Goal: Ask a question

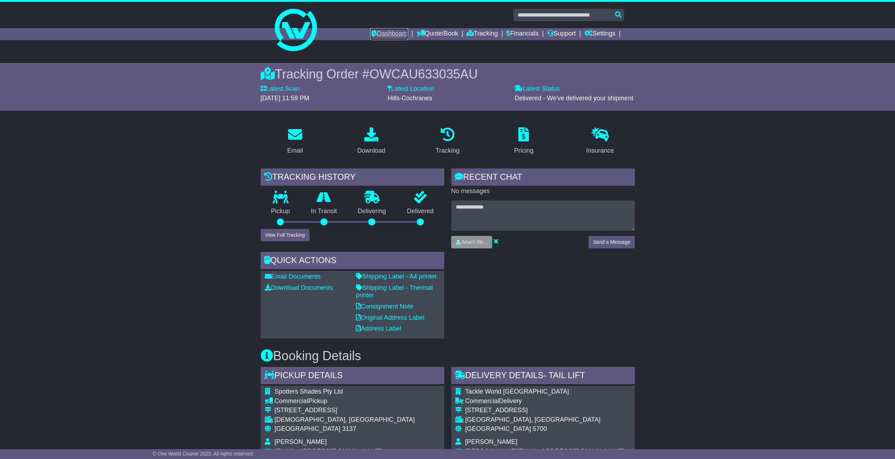
click at [382, 33] on link "Dashboard" at bounding box center [389, 34] width 38 height 12
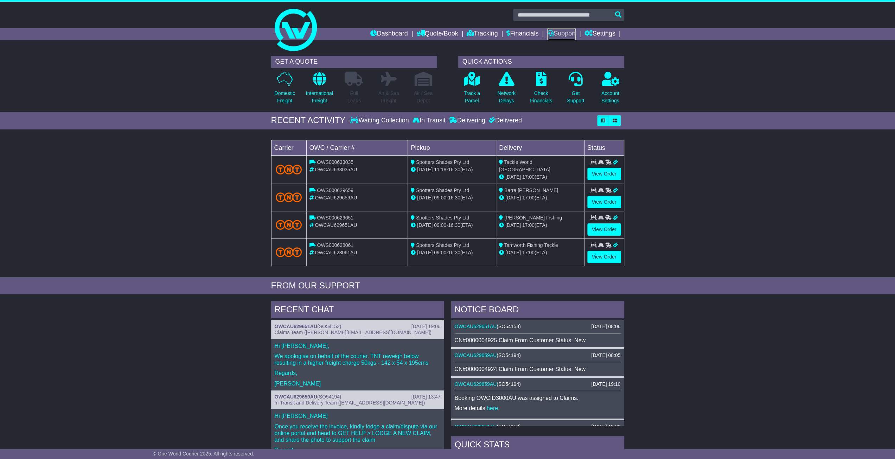
click at [558, 34] on link "Support" at bounding box center [561, 34] width 28 height 12
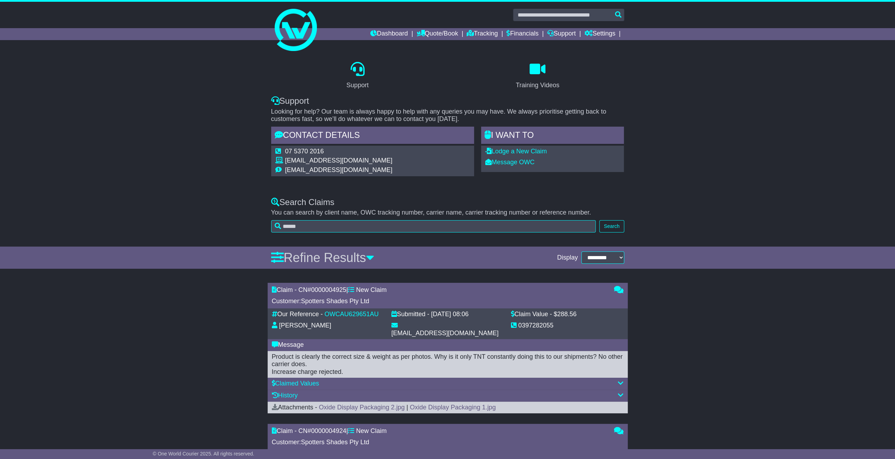
scroll to position [141, 0]
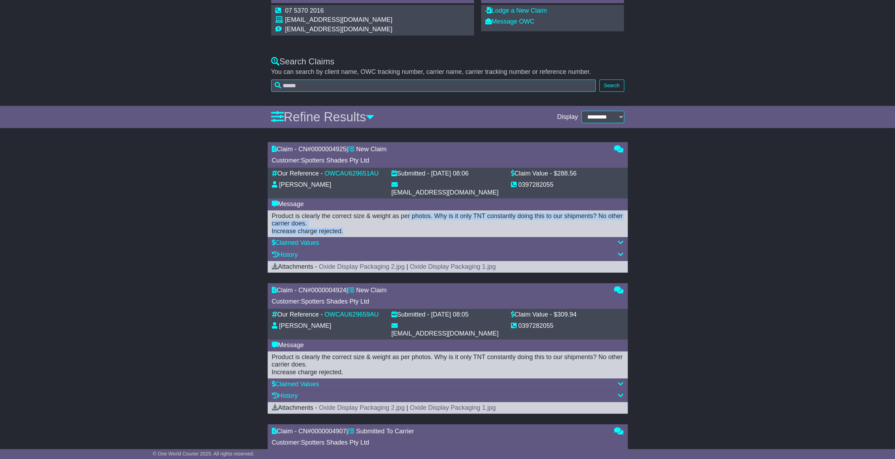
drag, startPoint x: 407, startPoint y: 208, endPoint x: 411, endPoint y: 222, distance: 15.1
click at [411, 222] on div "Product is clearly the correct size & weight as per photos. Why is it only TNT …" at bounding box center [448, 223] width 352 height 23
click at [413, 222] on div "Product is clearly the correct size & weight as per photos. Why is it only TNT …" at bounding box center [448, 223] width 352 height 23
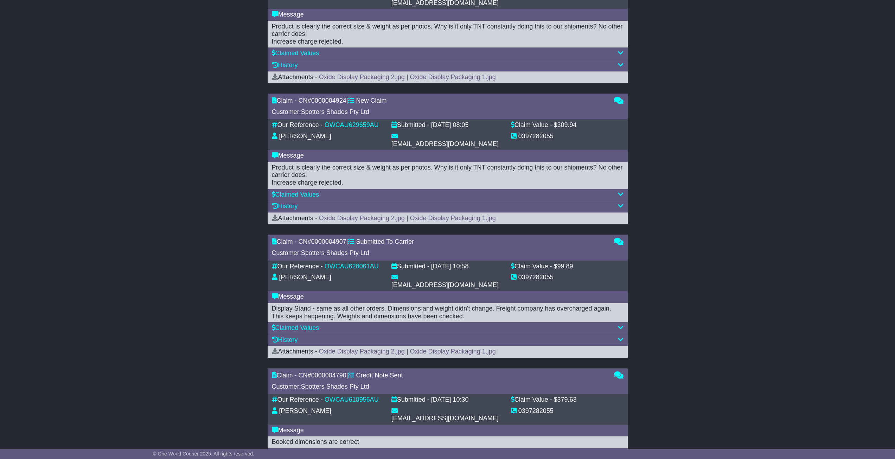
scroll to position [352, 0]
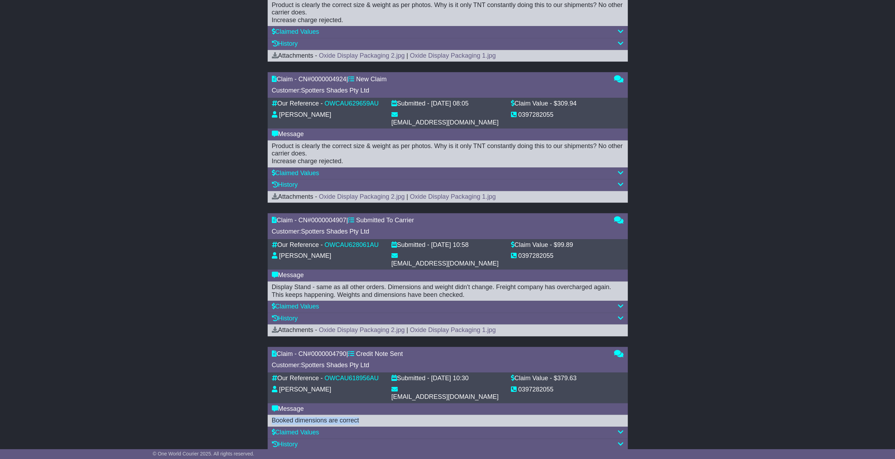
drag, startPoint x: 364, startPoint y: 389, endPoint x: 269, endPoint y: 391, distance: 95.0
click at [269, 414] on div "Booked dimensions are correct" at bounding box center [448, 420] width 360 height 12
click at [268, 414] on div "Booked dimensions are correct" at bounding box center [448, 420] width 360 height 12
click at [390, 452] on link "DownloadBookingNoteAttachment (16).jpg" at bounding box center [379, 455] width 120 height 7
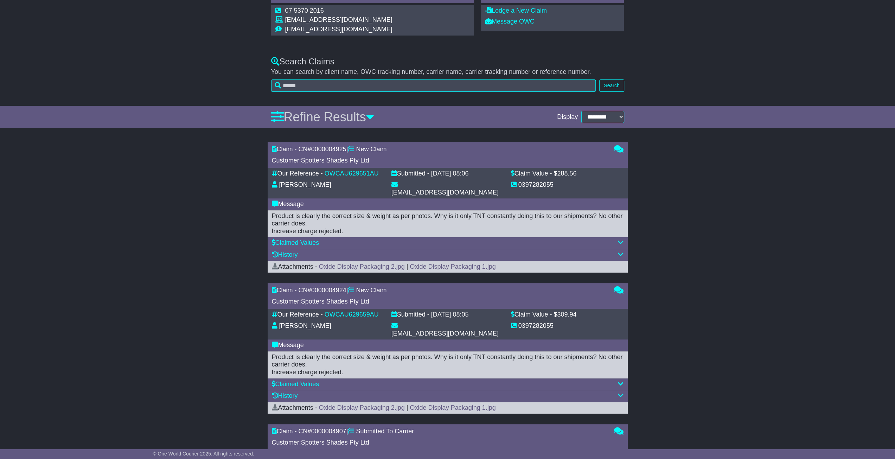
scroll to position [0, 0]
